Goal: Navigation & Orientation: Find specific page/section

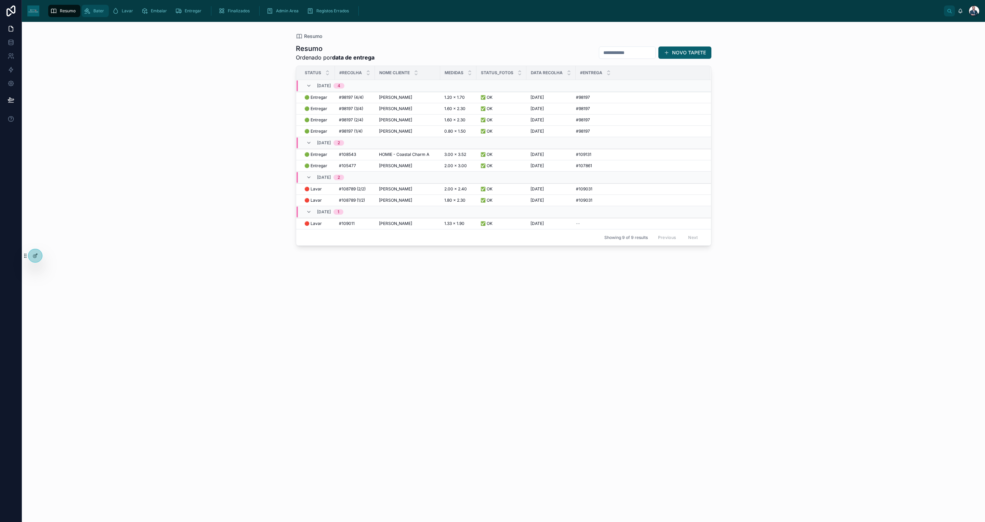
click at [89, 11] on icon "scrollable content" at bounding box center [87, 11] width 7 height 7
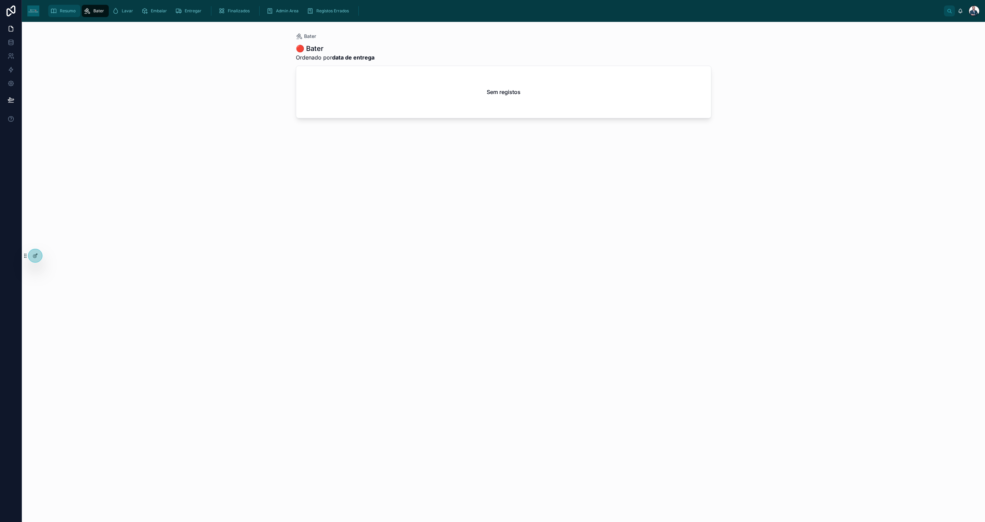
click at [60, 10] on span "Resumo" at bounding box center [68, 10] width 16 height 5
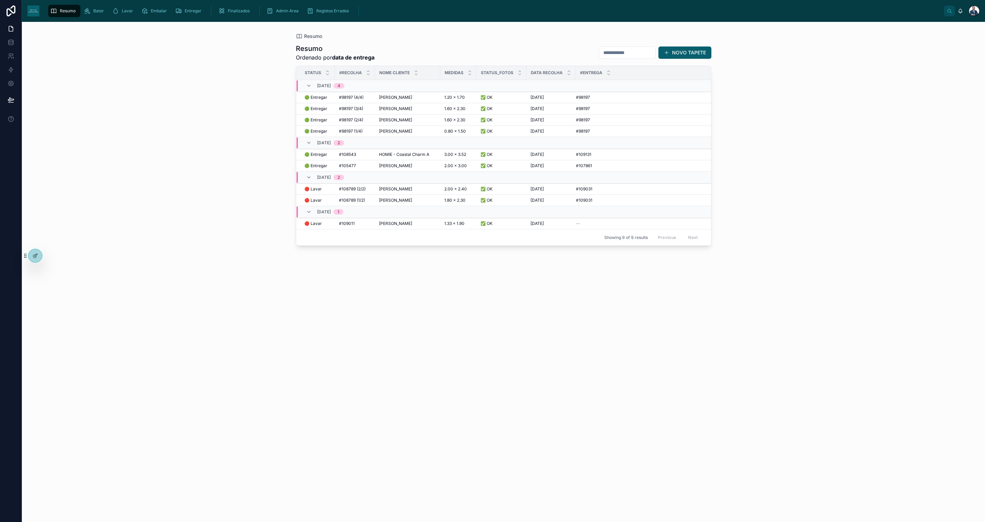
click at [211, 13] on div "scrollable content" at bounding box center [211, 11] width 9 height 12
click at [225, 10] on div "Finalizados" at bounding box center [235, 10] width 34 height 11
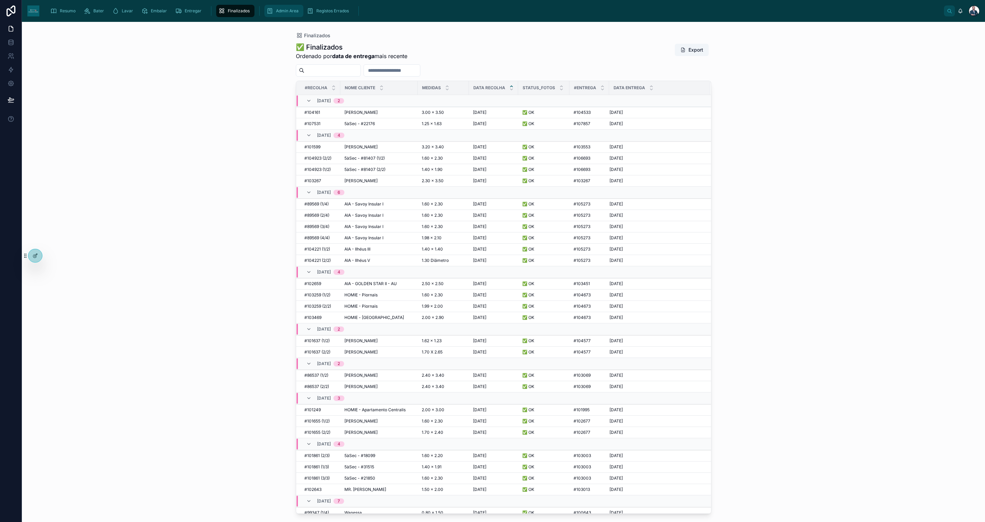
click at [271, 9] on icon "scrollable content" at bounding box center [269, 11] width 7 height 7
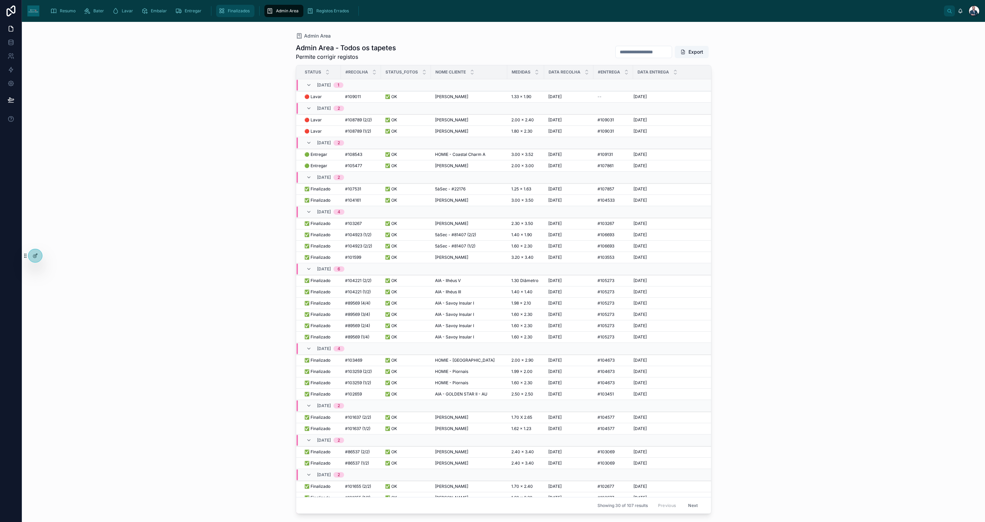
click at [245, 12] on span "Finalizados" at bounding box center [239, 10] width 22 height 5
click at [268, 10] on icon "scrollable content" at bounding box center [269, 11] width 7 height 7
click at [219, 10] on icon "scrollable content" at bounding box center [221, 11] width 7 height 7
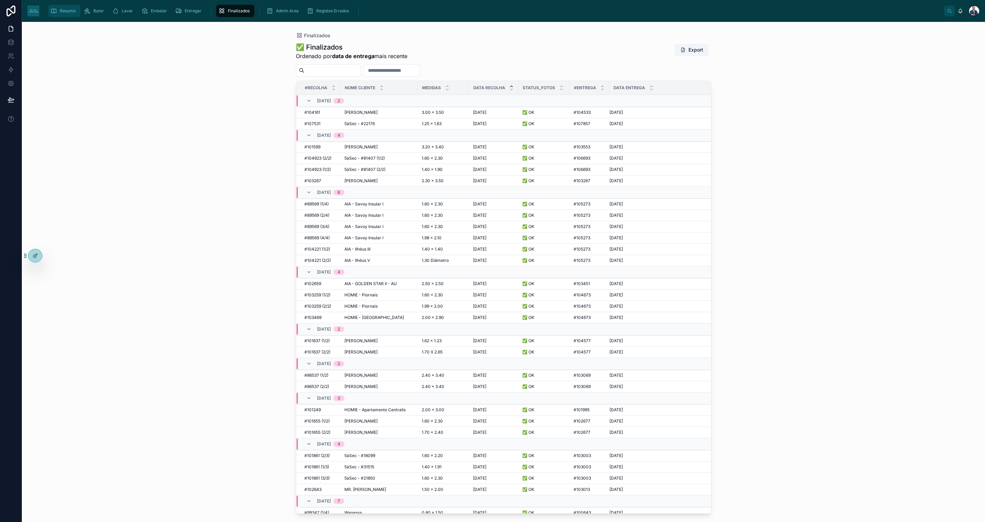
click at [68, 14] on div "Resumo" at bounding box center [64, 10] width 28 height 11
